Goal: Task Accomplishment & Management: Use online tool/utility

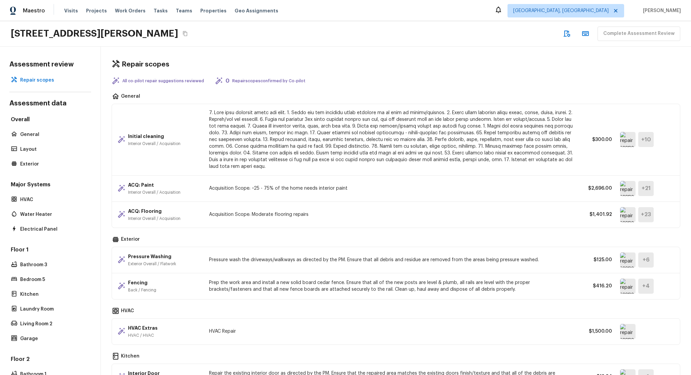
click at [285, 161] on p at bounding box center [391, 140] width 365 height 60
click at [302, 167] on p at bounding box center [391, 140] width 365 height 60
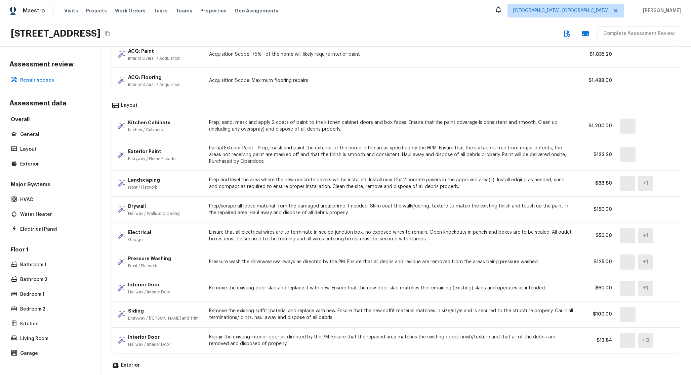
scroll to position [431, 0]
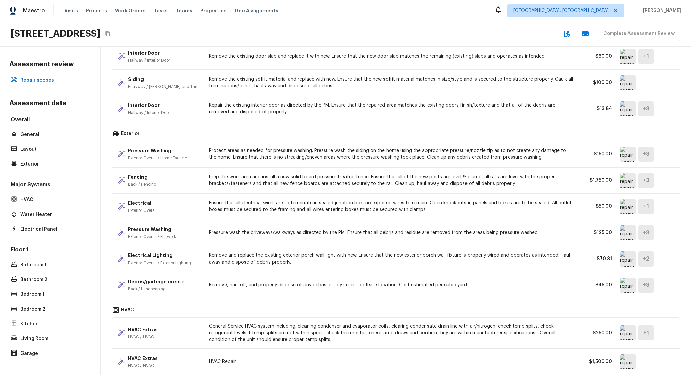
scroll to position [301, 0]
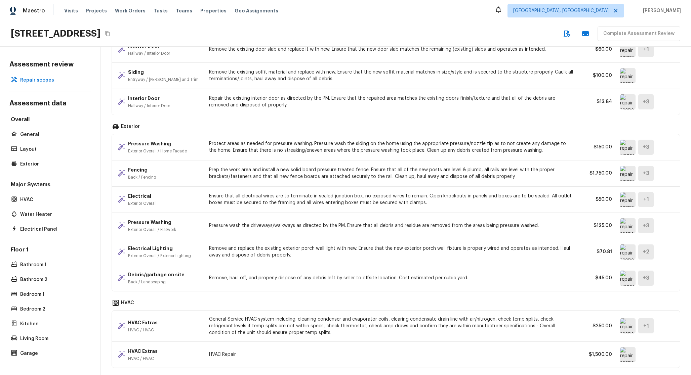
click at [629, 175] on img at bounding box center [627, 173] width 15 height 15
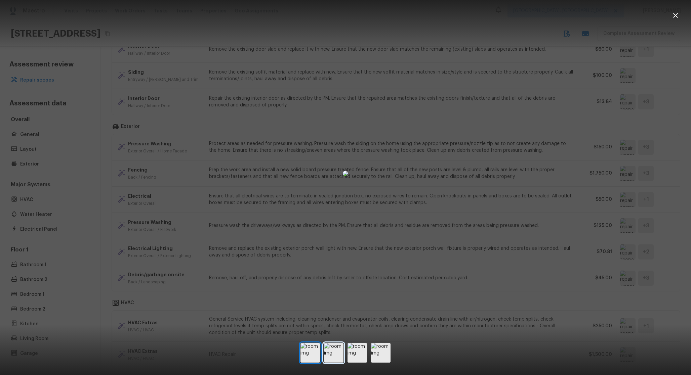
click at [337, 359] on img at bounding box center [333, 352] width 19 height 19
click at [349, 358] on img at bounding box center [357, 352] width 19 height 19
click at [375, 356] on img at bounding box center [380, 352] width 19 height 19
click at [364, 356] on img at bounding box center [357, 352] width 19 height 19
click at [396, 350] on div at bounding box center [345, 353] width 691 height 23
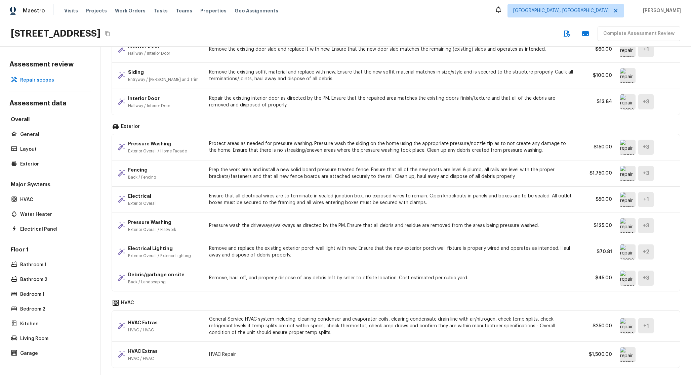
click at [628, 173] on img at bounding box center [627, 173] width 15 height 15
click at [627, 177] on img at bounding box center [627, 173] width 15 height 15
click at [635, 177] on img at bounding box center [627, 173] width 15 height 15
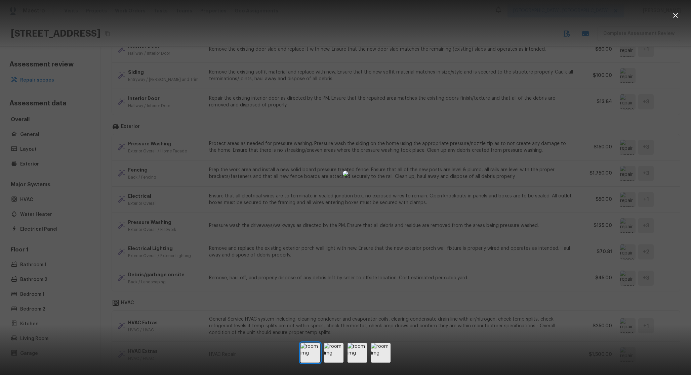
click at [635, 177] on div at bounding box center [345, 174] width 691 height 326
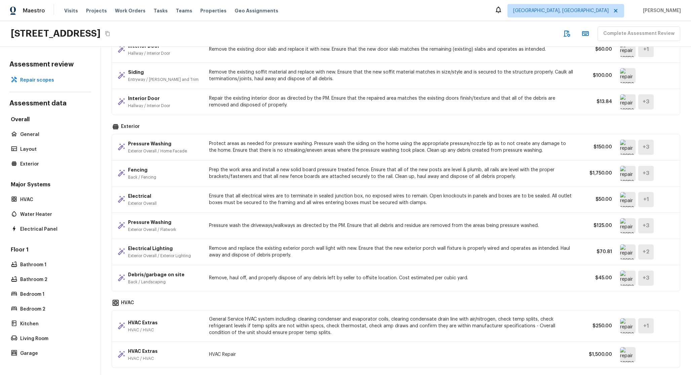
click at [566, 185] on div "Fencing Back / Fencing Prep the work area and install a new solid board pressur…" at bounding box center [396, 174] width 568 height 26
click at [630, 172] on img at bounding box center [627, 173] width 15 height 15
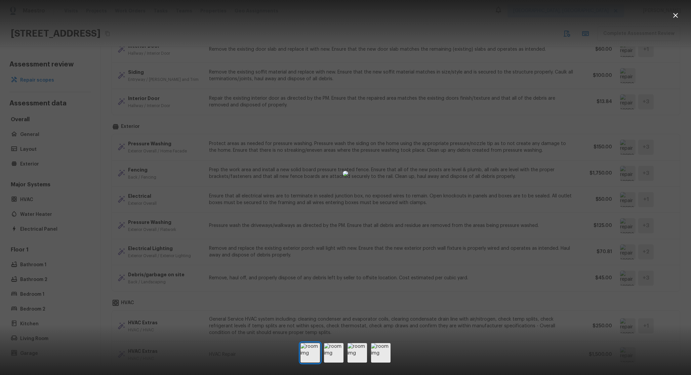
click at [634, 180] on div at bounding box center [345, 174] width 691 height 326
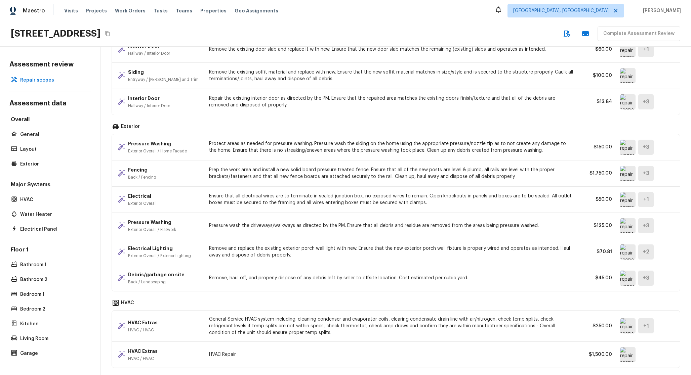
click at [559, 173] on p "Prep the work area and install a new solid board pressure treated fence. Ensure…" at bounding box center [391, 173] width 365 height 13
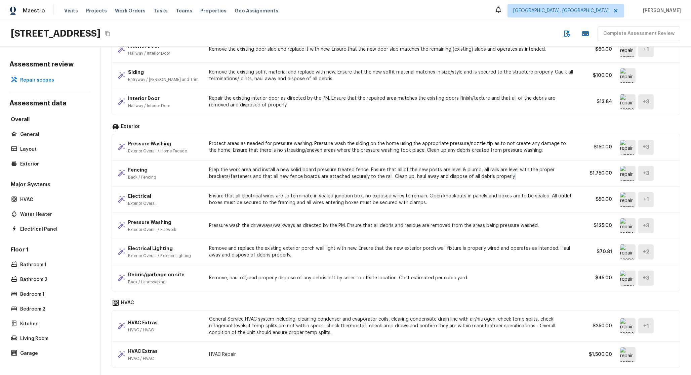
click at [559, 173] on p "Prep the work area and install a new solid board pressure treated fence. Ensure…" at bounding box center [391, 173] width 365 height 13
click at [635, 176] on img at bounding box center [627, 173] width 15 height 15
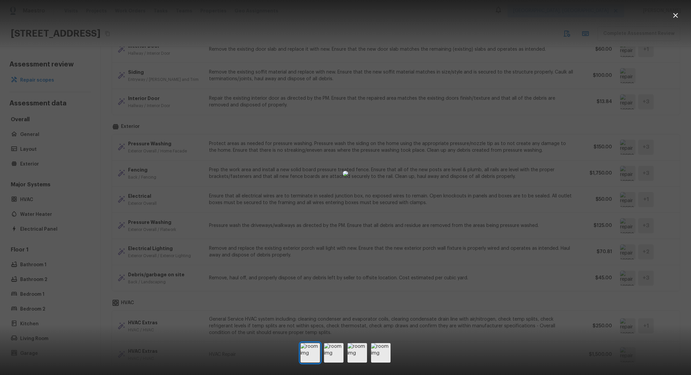
click at [593, 177] on div at bounding box center [345, 174] width 691 height 326
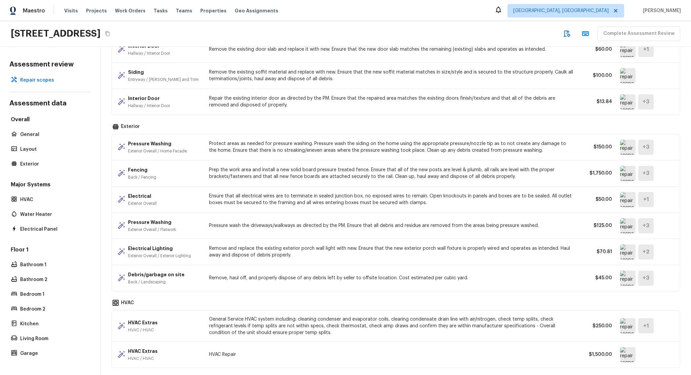
drag, startPoint x: 595, startPoint y: 177, endPoint x: 620, endPoint y: 177, distance: 25.2
click at [620, 177] on div "Fencing Back / Fencing Prep the work area and install a new solid board pressur…" at bounding box center [396, 174] width 568 height 26
click at [620, 177] on img at bounding box center [627, 173] width 15 height 15
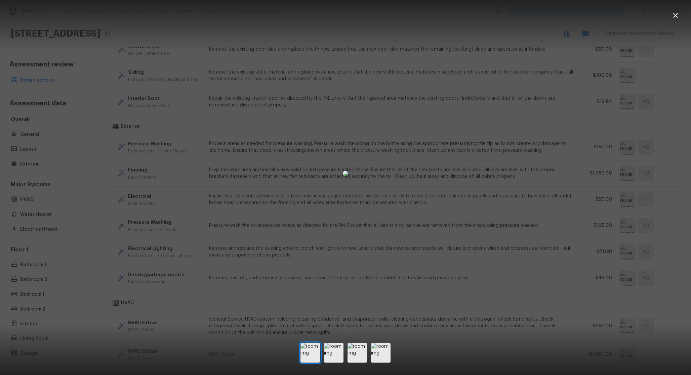
click at [620, 177] on div at bounding box center [345, 174] width 691 height 326
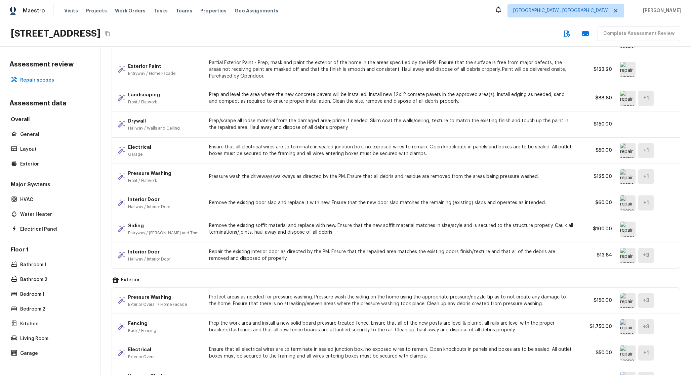
scroll to position [0, 0]
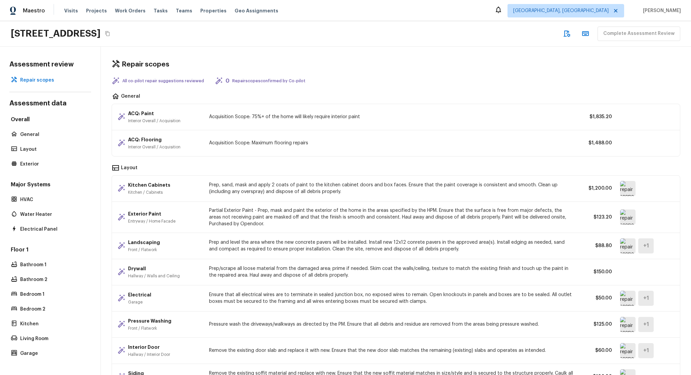
click at [601, 120] on p "$1,835.20" at bounding box center [597, 117] width 30 height 7
click at [605, 122] on div "ACQ: Paint Interior Overall / Acquisition Acquisition Scope: 75%+ of the home w…" at bounding box center [396, 117] width 568 height 26
click at [606, 123] on div "ACQ: Paint Interior Overall / Acquisition Acquisition Scope: 75%+ of the home w…" at bounding box center [396, 117] width 568 height 26
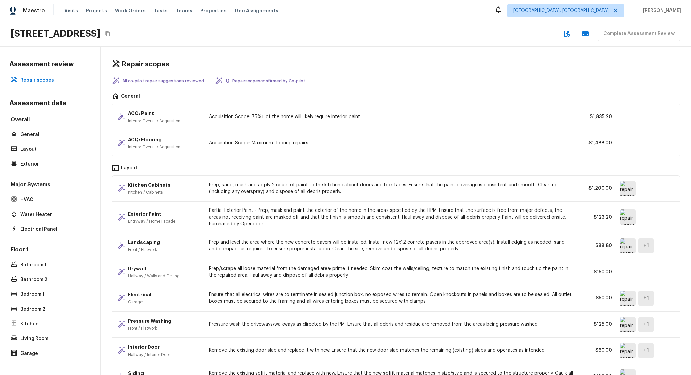
click at [606, 123] on div "ACQ: Paint Interior Overall / Acquisition Acquisition Scope: 75%+ of the home w…" at bounding box center [396, 117] width 568 height 26
